Goal: Find specific page/section: Find specific page/section

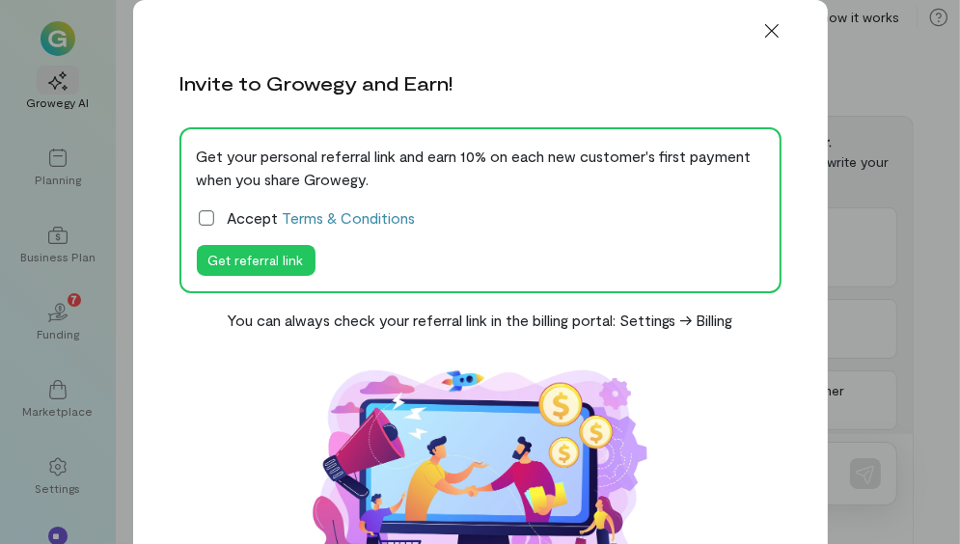
click at [213, 215] on icon at bounding box center [206, 217] width 19 height 19
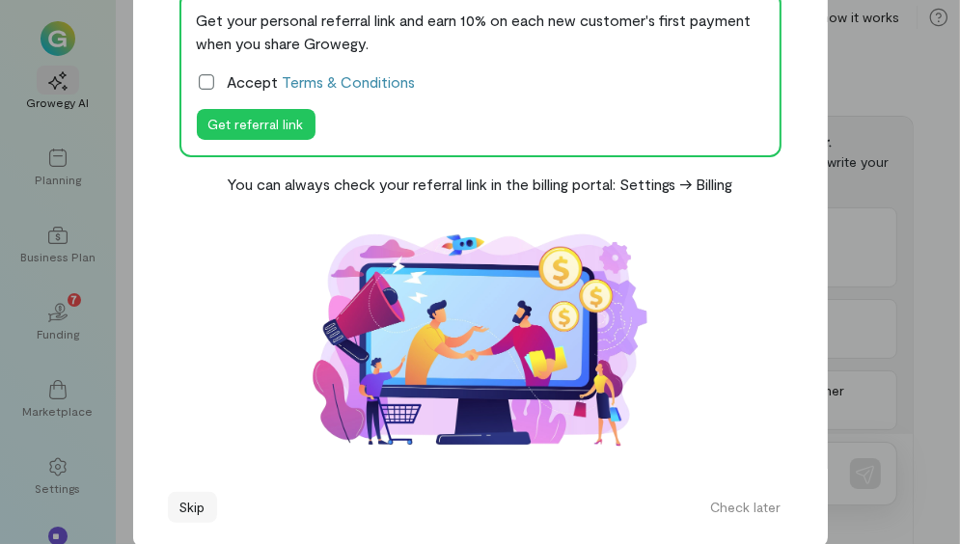
click at [192, 510] on button "Skip" at bounding box center [192, 507] width 49 height 31
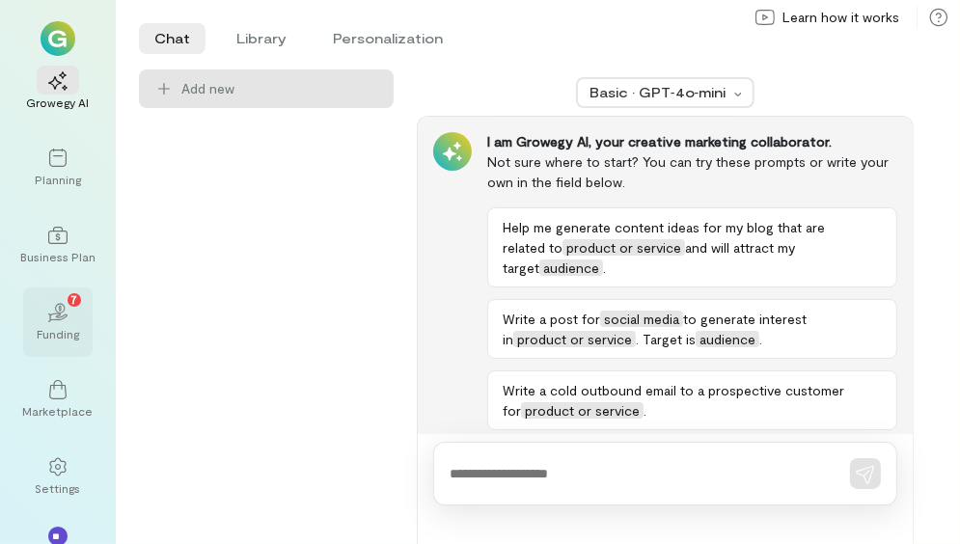
click at [77, 317] on div "02 7" at bounding box center [58, 311] width 42 height 29
